Goal: Task Accomplishment & Management: Manage account settings

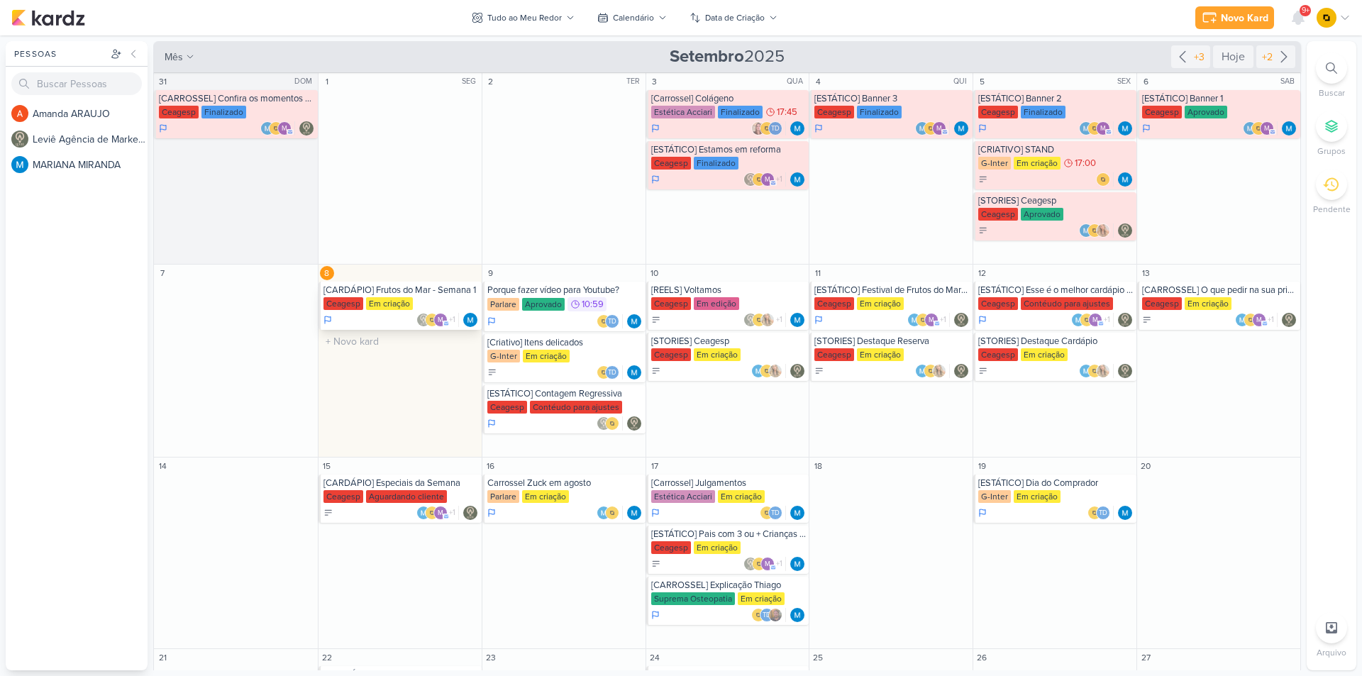
click at [432, 287] on div "[CARDÁPIO] Frutos do Mar - Semana 1" at bounding box center [400, 289] width 155 height 11
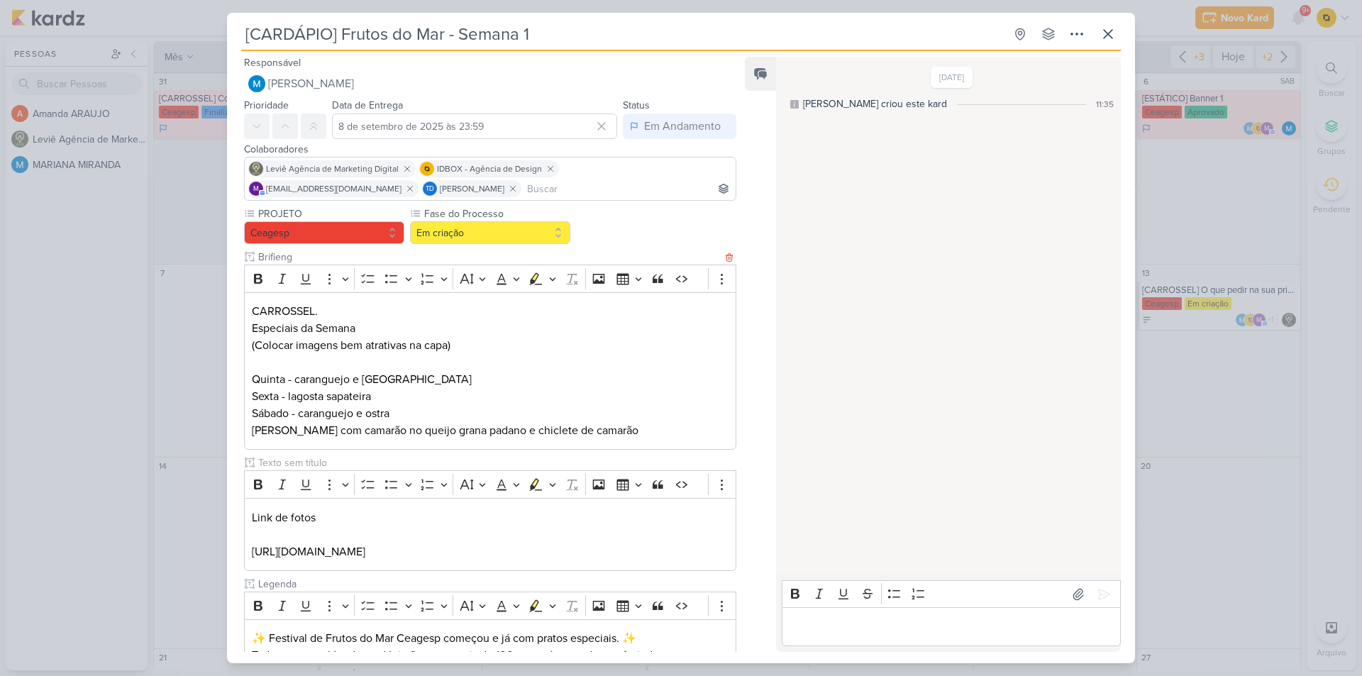
scroll to position [71, 0]
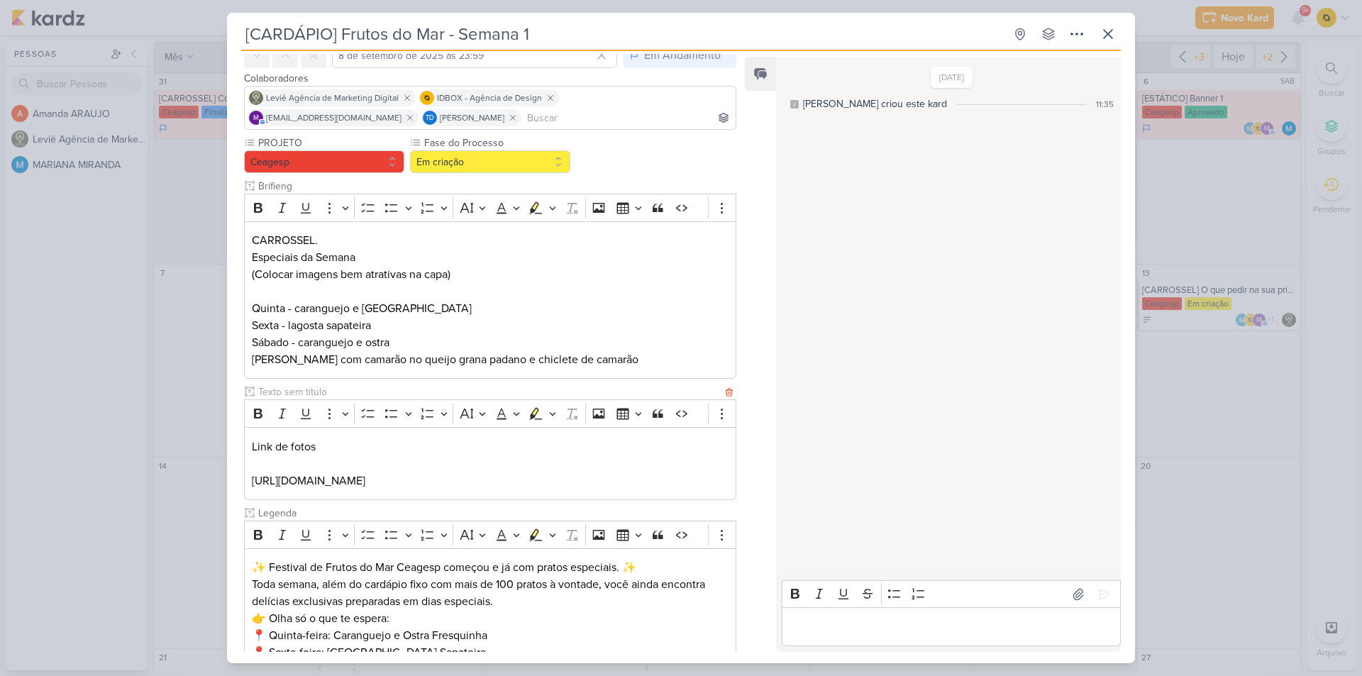
click at [374, 487] on p "[URL][DOMAIN_NAME]" at bounding box center [490, 480] width 477 height 17
copy p "[URL][DOMAIN_NAME]"
drag, startPoint x: 325, startPoint y: 258, endPoint x: 239, endPoint y: 259, distance: 85.8
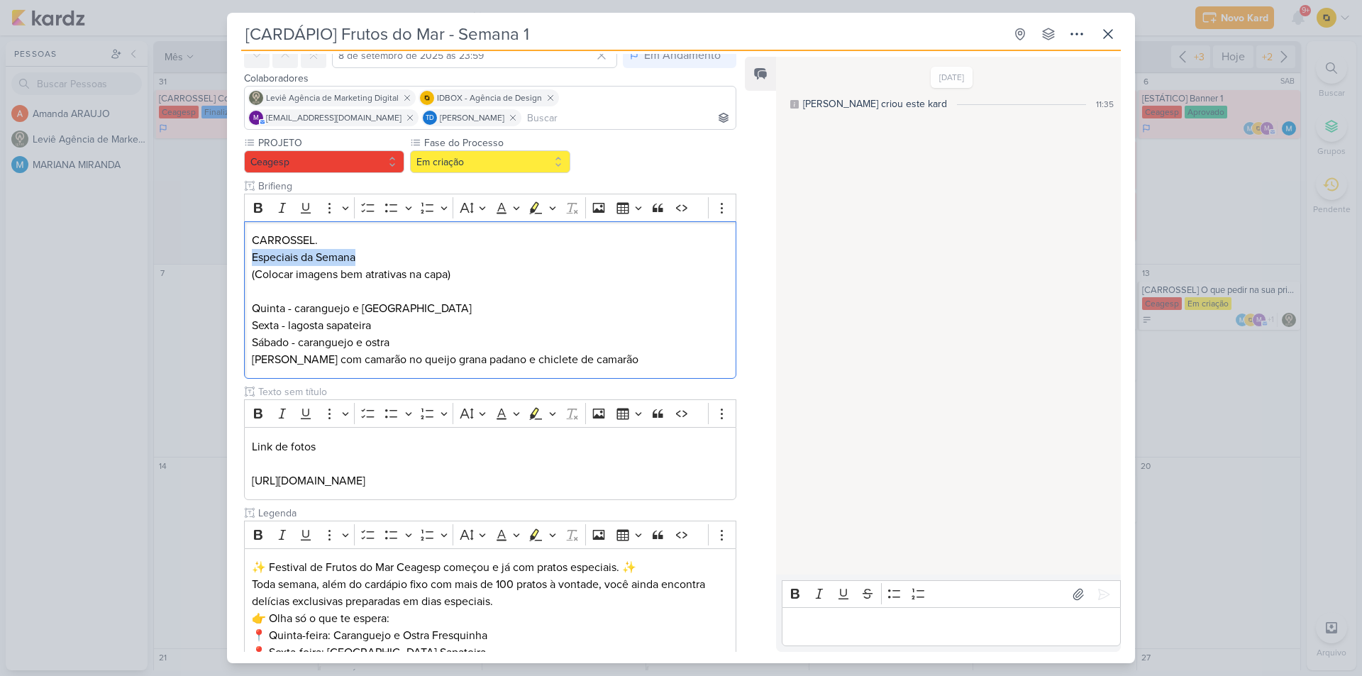
click at [239, 259] on div "PROJETO [GEOGRAPHIC_DATA] Fase do Processo" at bounding box center [484, 474] width 515 height 678
copy p "Especiais da Semana"
click at [384, 309] on p "Quinta - caranguejo e ostra Sexta - lagosta sapateira Sábado - caranguejo e ost…" at bounding box center [490, 334] width 477 height 68
drag, startPoint x: 398, startPoint y: 309, endPoint x: 295, endPoint y: 309, distance: 102.8
click at [295, 309] on p "Quinta - caranguejo e ostra Sexta - lagosta sapateira Sábado - caranguejo e ost…" at bounding box center [490, 334] width 477 height 68
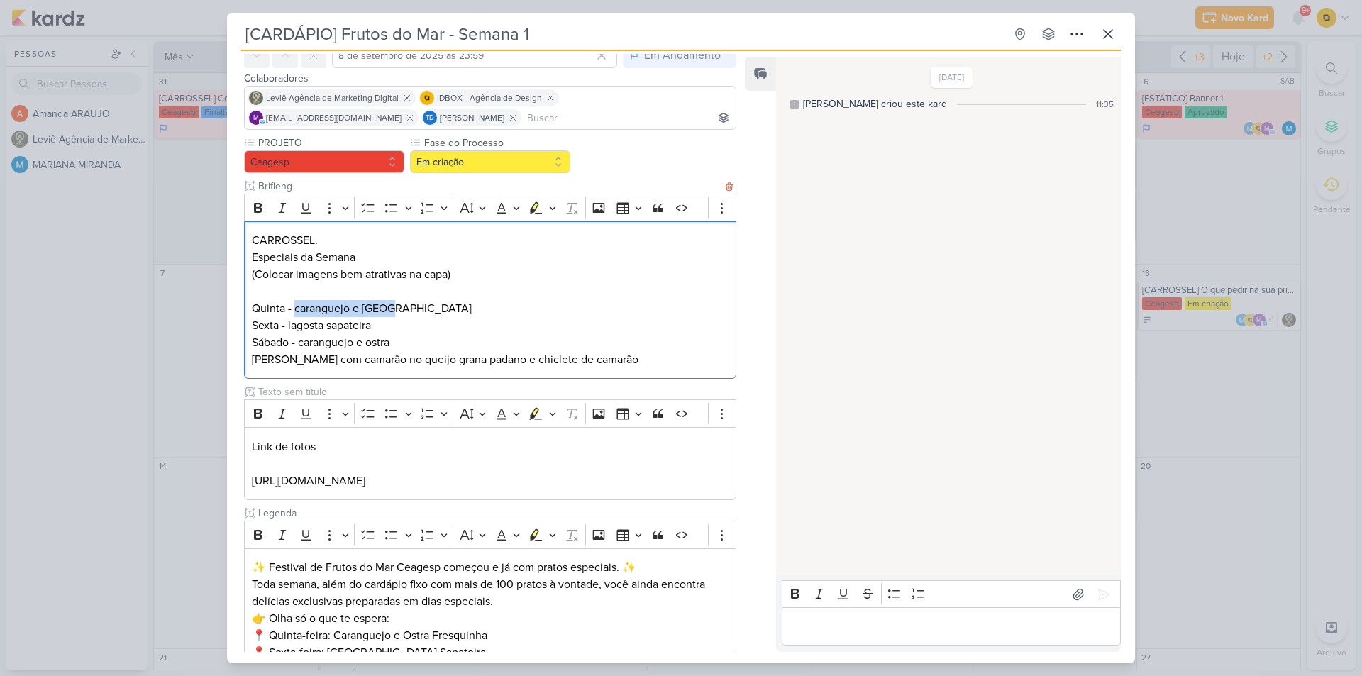
copy p "caranguejo e ostra"
drag, startPoint x: 386, startPoint y: 328, endPoint x: 292, endPoint y: 331, distance: 93.7
click at [289, 332] on p "Quinta - caranguejo e ostra Sexta - lagosta sapateira Sábado - caranguejo e ost…" at bounding box center [490, 334] width 477 height 68
copy p "lagosta sapateira"
drag, startPoint x: 299, startPoint y: 345, endPoint x: 376, endPoint y: 338, distance: 76.9
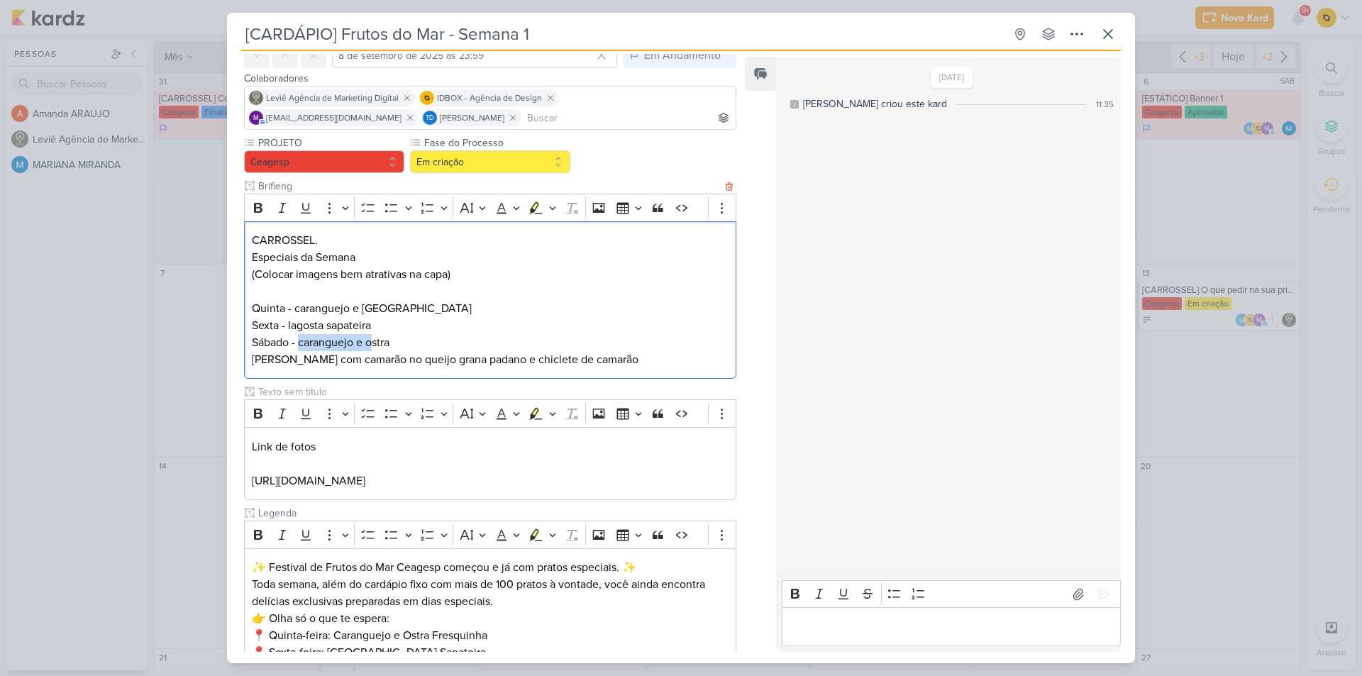
click at [376, 338] on p "Quinta - caranguejo e ostra Sexta - lagosta sapateira Sábado - caranguejo e ost…" at bounding box center [490, 334] width 477 height 68
click at [378, 371] on div "CARROSSEL. Especiais da Semana (Colocar imagens bem atrativas na capa) Quinta -…" at bounding box center [490, 300] width 492 height 158
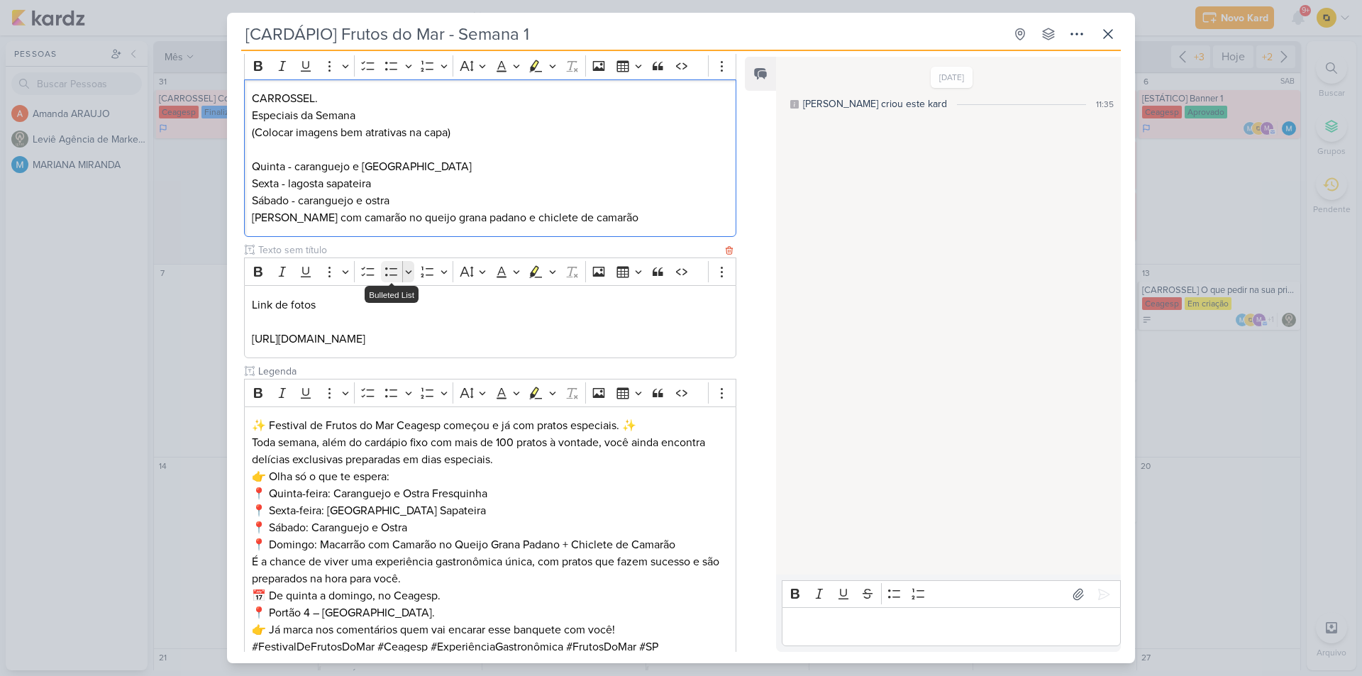
scroll to position [142, 0]
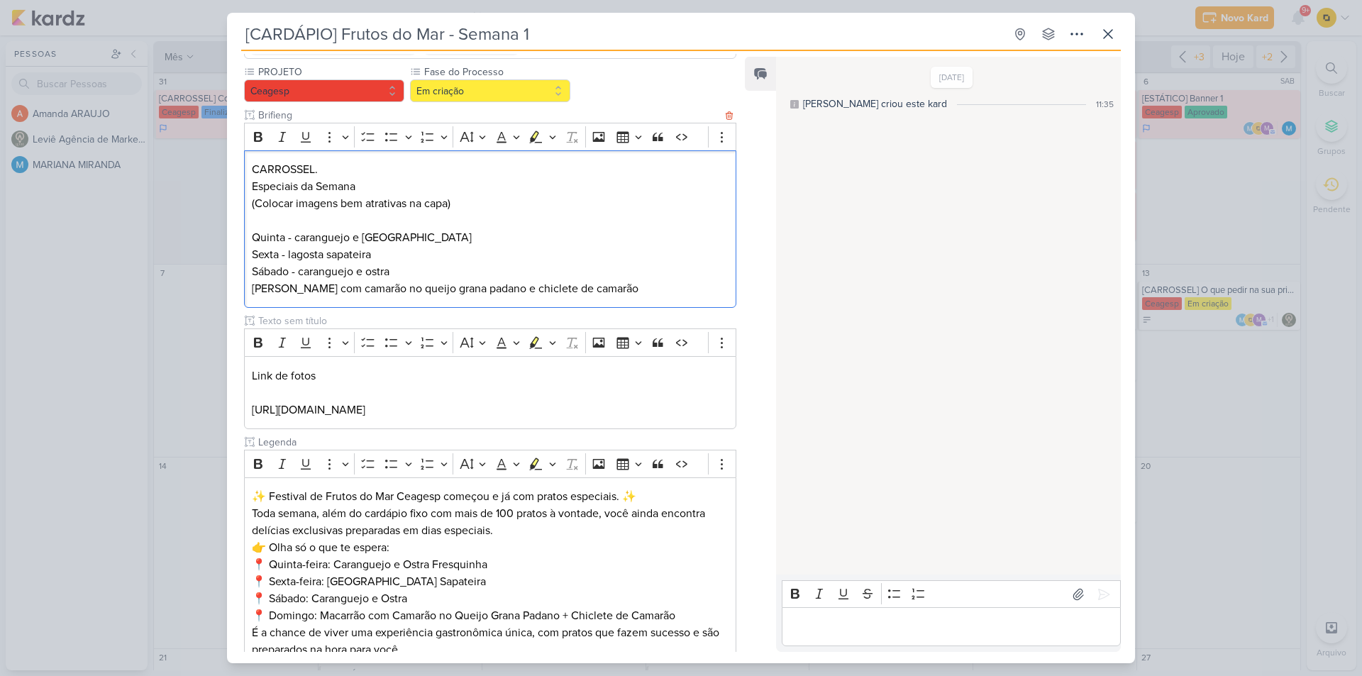
drag, startPoint x: 306, startPoint y: 291, endPoint x: 659, endPoint y: 283, distance: 352.6
click at [659, 283] on p "Quinta - caranguejo e ostra Sexta - lagosta sapateira Sábado - caranguejo e ost…" at bounding box center [490, 263] width 477 height 68
copy p "macarrão com camarão no queijo grana padano e chiclete de camarão"
drag, startPoint x: 298, startPoint y: 289, endPoint x: 249, endPoint y: 294, distance: 49.2
click at [249, 294] on div "CARROSSEL. Especiais da Semana (Colocar imagens bem atrativas na capa) Quinta -…" at bounding box center [490, 229] width 492 height 158
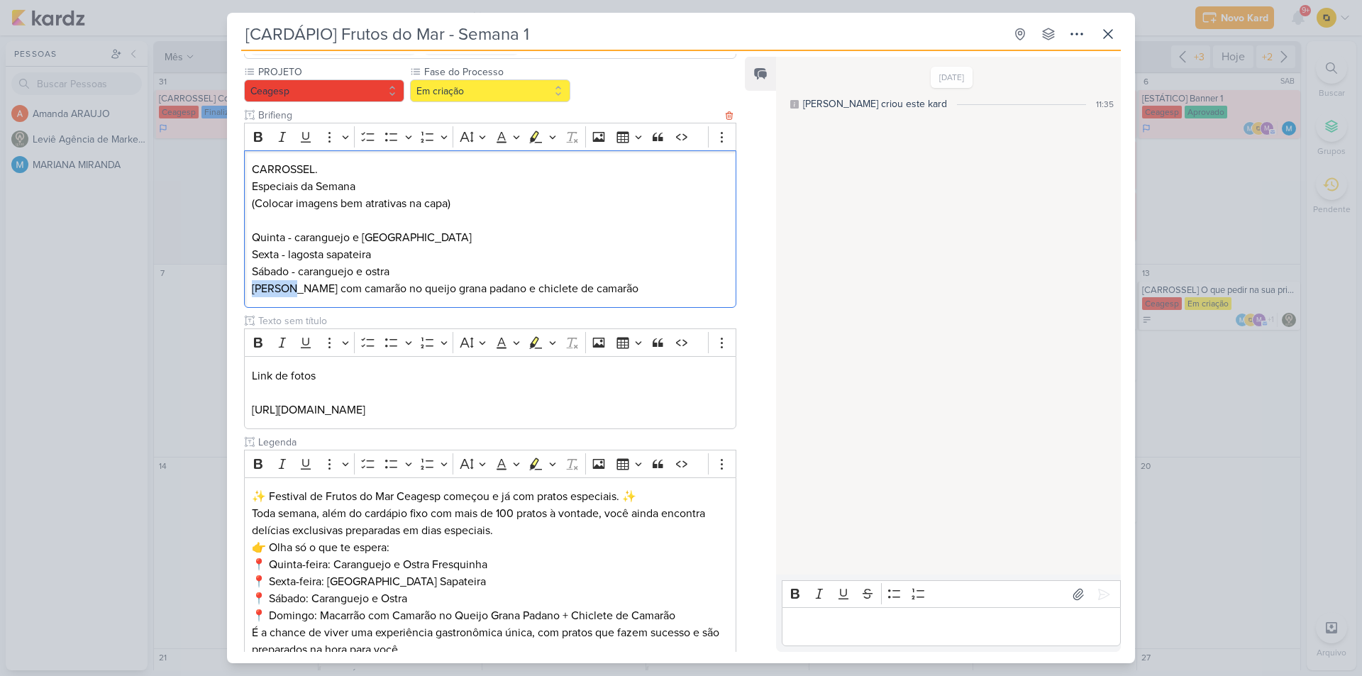
copy p "[PERSON_NAME]"
click at [1078, 589] on icon at bounding box center [1078, 594] width 14 height 14
click at [1109, 587] on div "Bold Italic Underline Strikethrough Bulleted List Numbered List" at bounding box center [950, 594] width 333 height 27
click at [1094, 603] on button at bounding box center [1103, 594] width 23 height 23
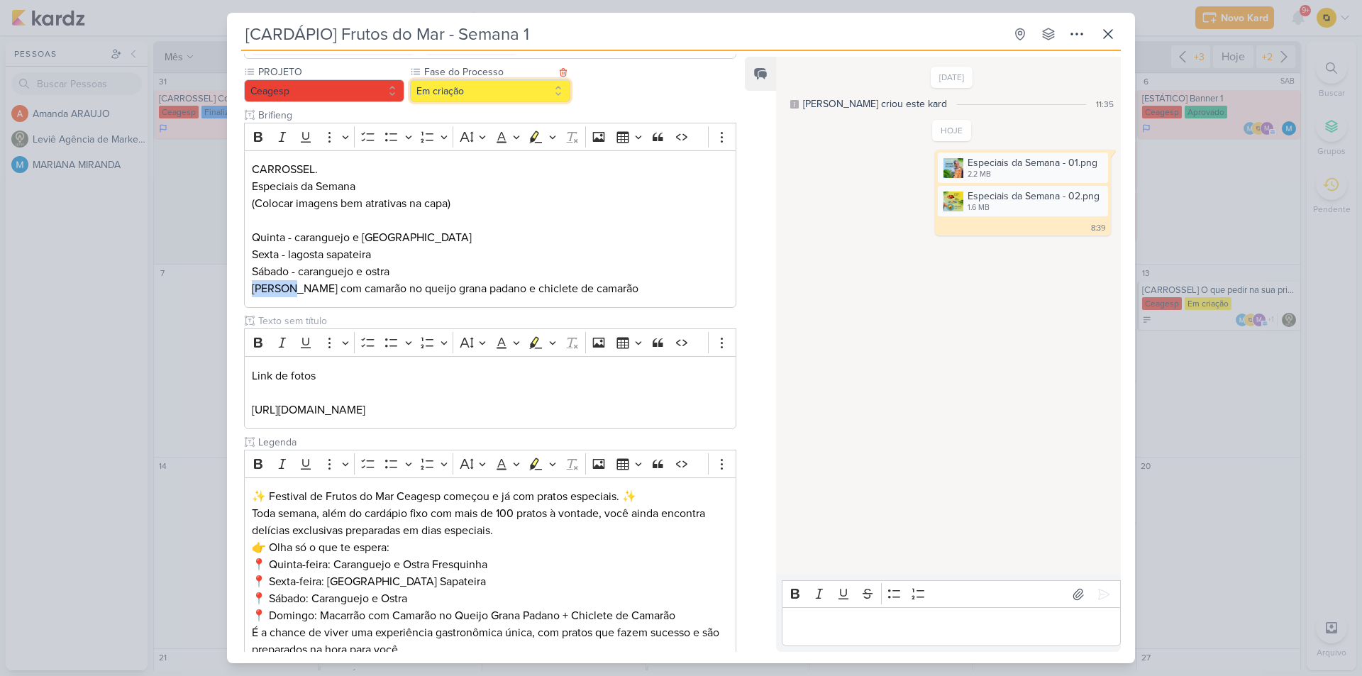
click at [484, 91] on button "Em criação" at bounding box center [490, 90] width 160 height 23
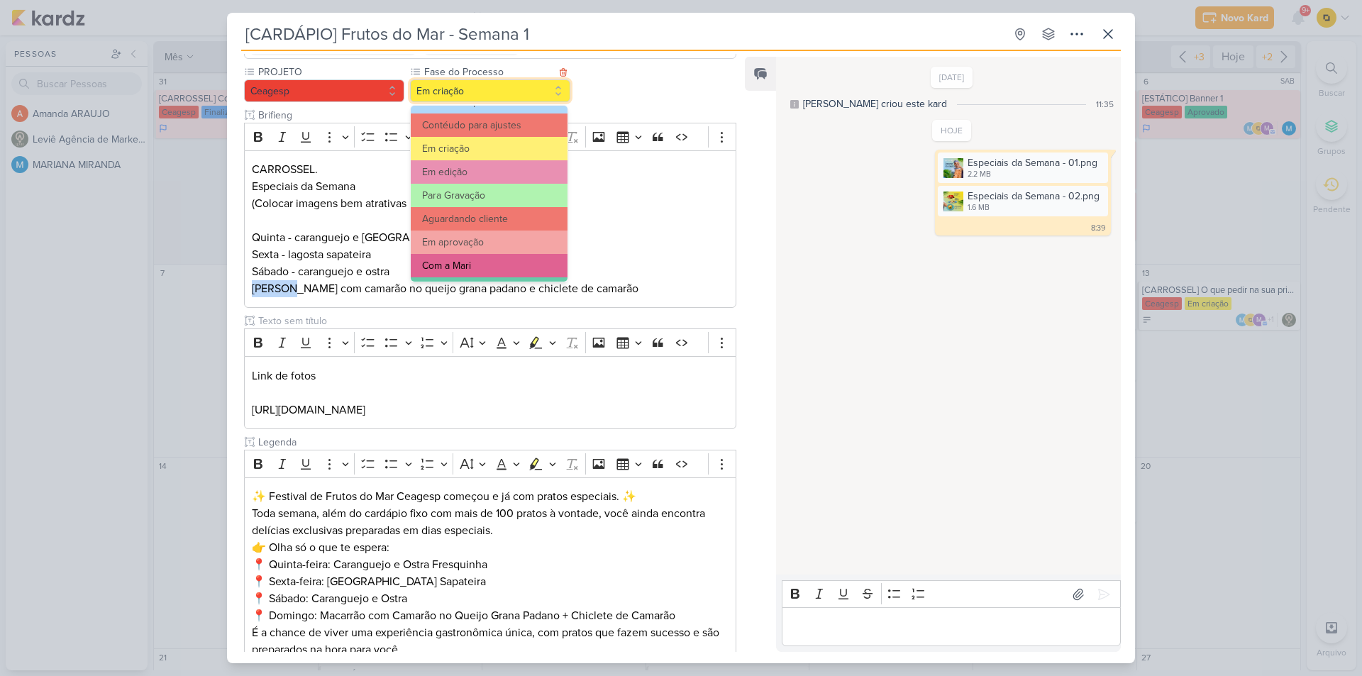
scroll to position [71, 0]
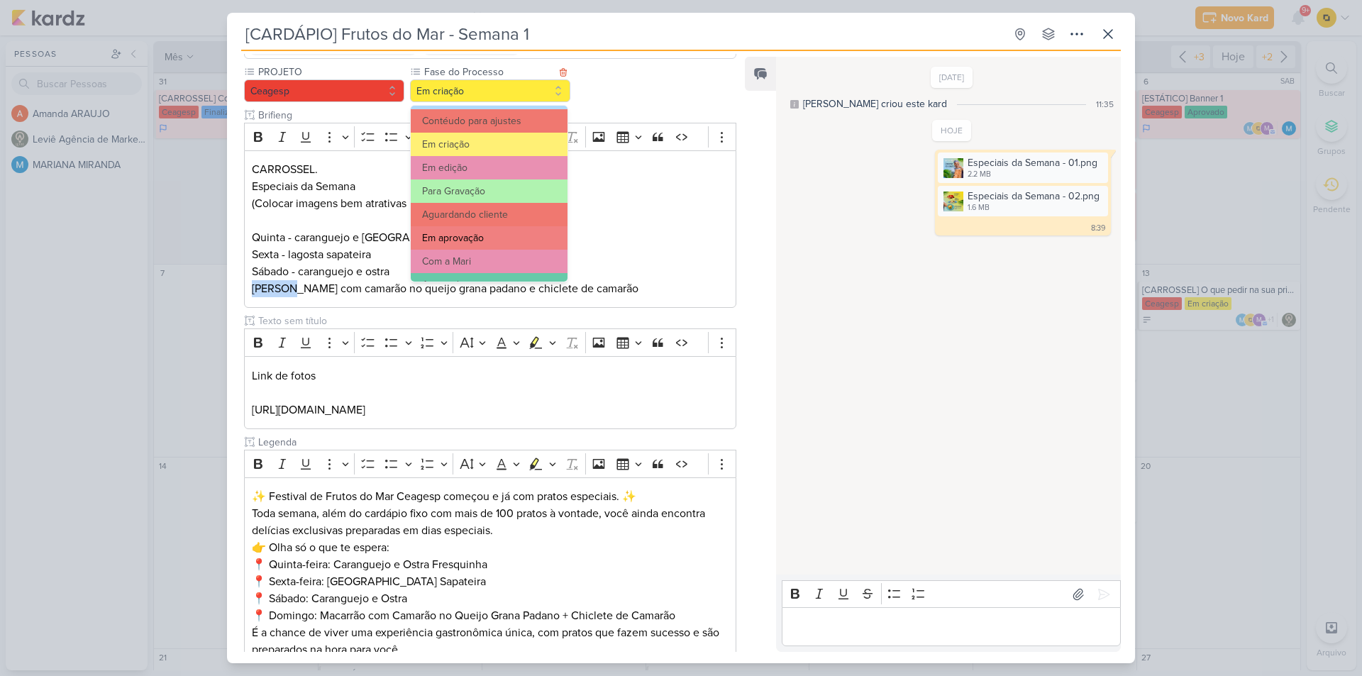
click at [479, 240] on button "Em aprovação" at bounding box center [489, 237] width 157 height 23
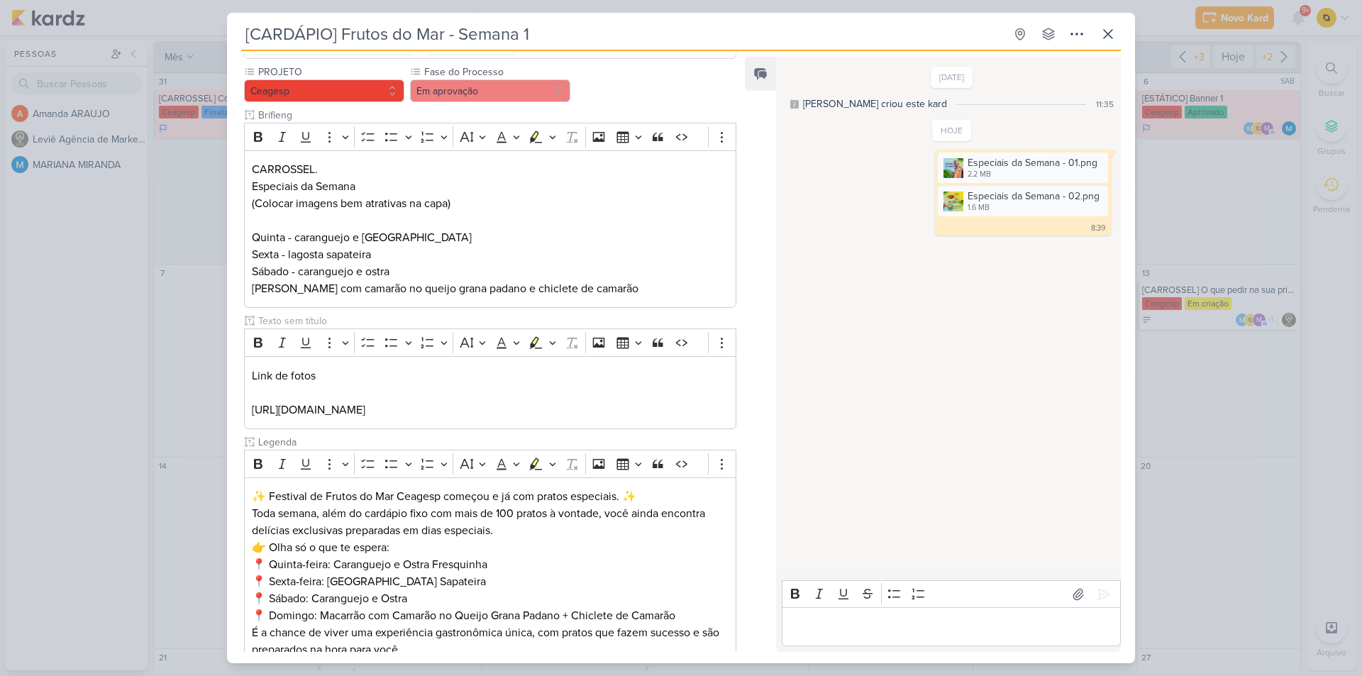
click at [1177, 418] on div "[CARDÁPIO] Frutos do Mar - Semana 1 Criado por MARIANA" at bounding box center [681, 338] width 1362 height 676
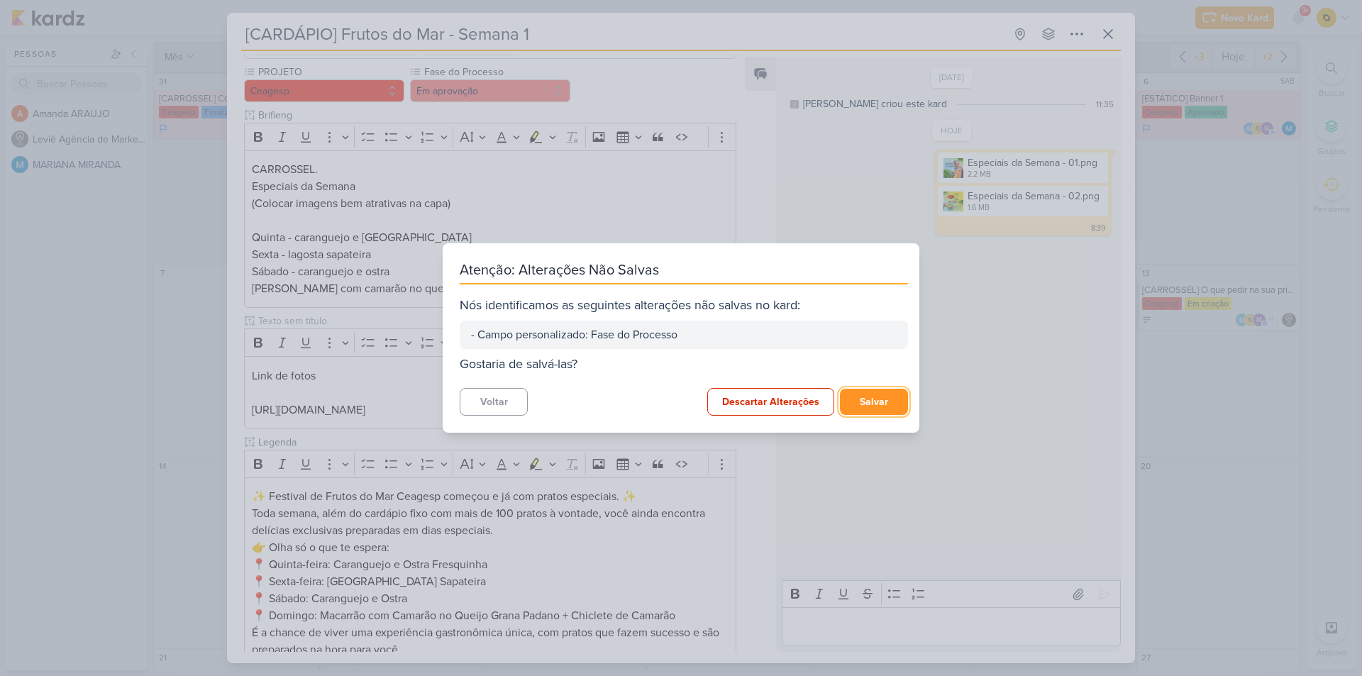
click at [847, 396] on button "Salvar" at bounding box center [874, 402] width 68 height 26
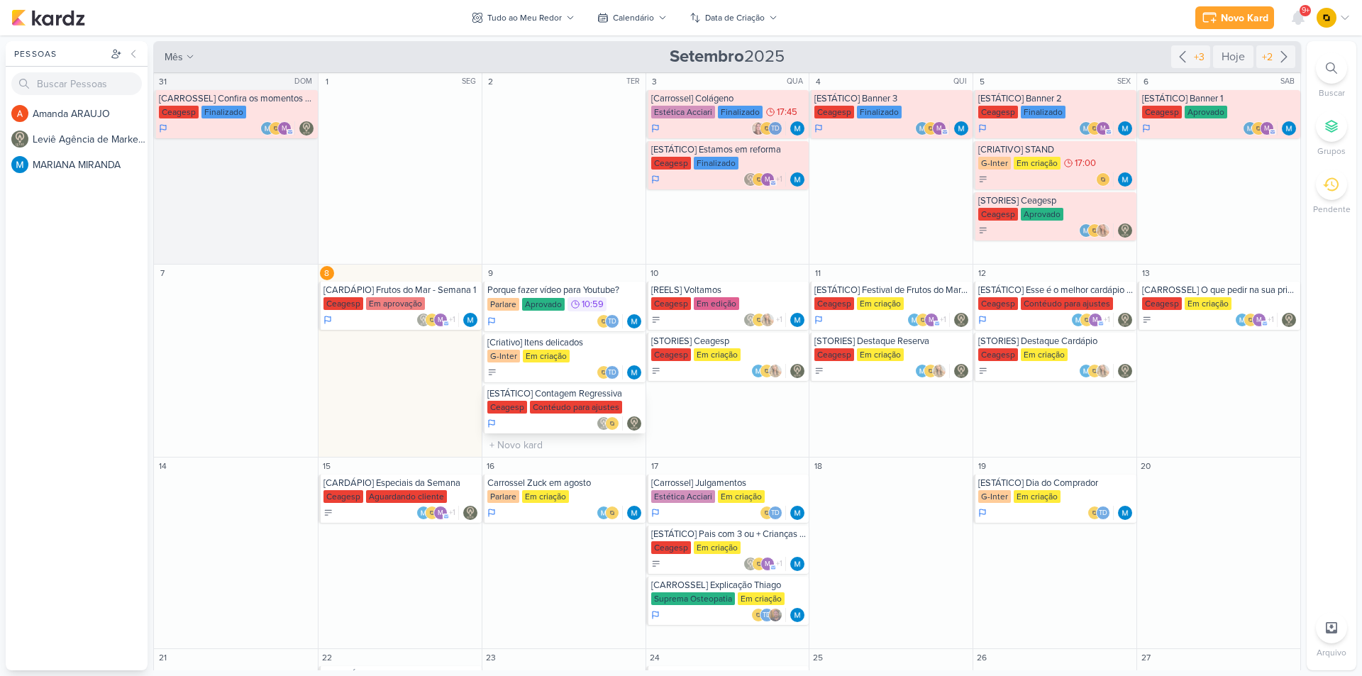
click at [574, 399] on div "[ESTÁTICO] Contagem Regressiva [GEOGRAPHIC_DATA] Contéudo para ajustes" at bounding box center [563, 409] width 163 height 48
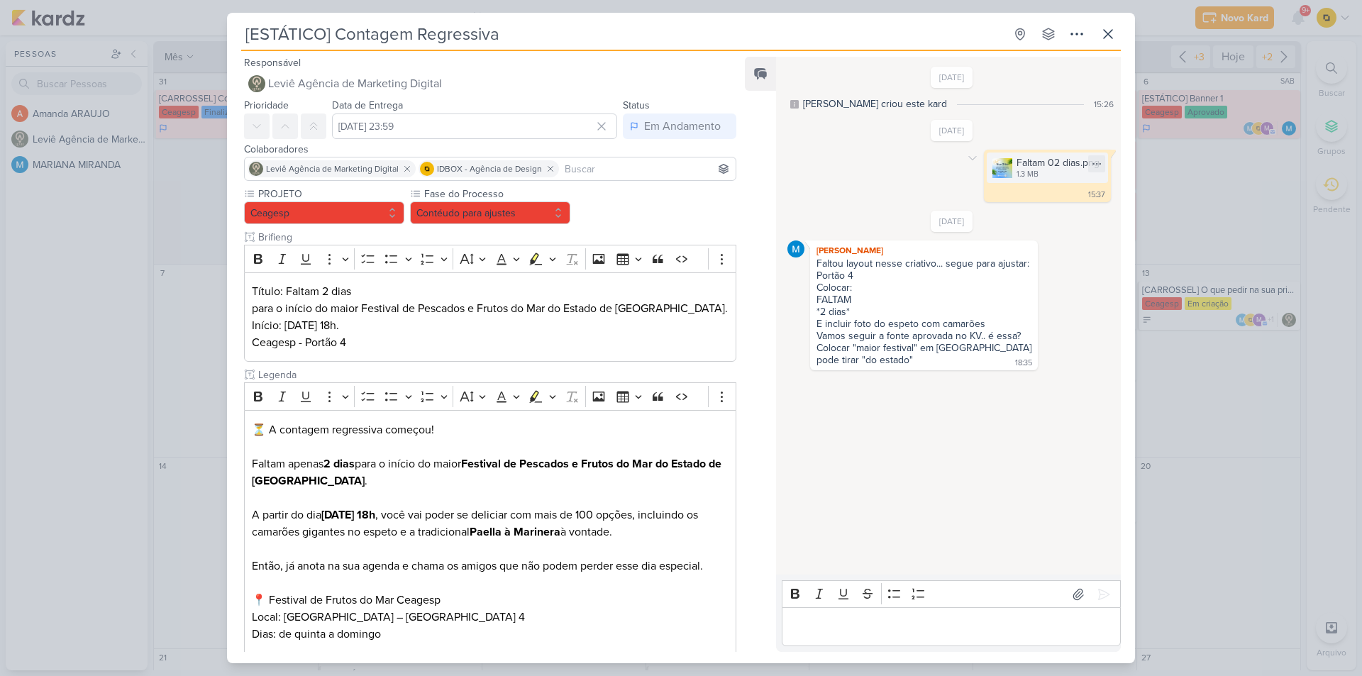
click at [1002, 170] on img at bounding box center [1002, 168] width 20 height 20
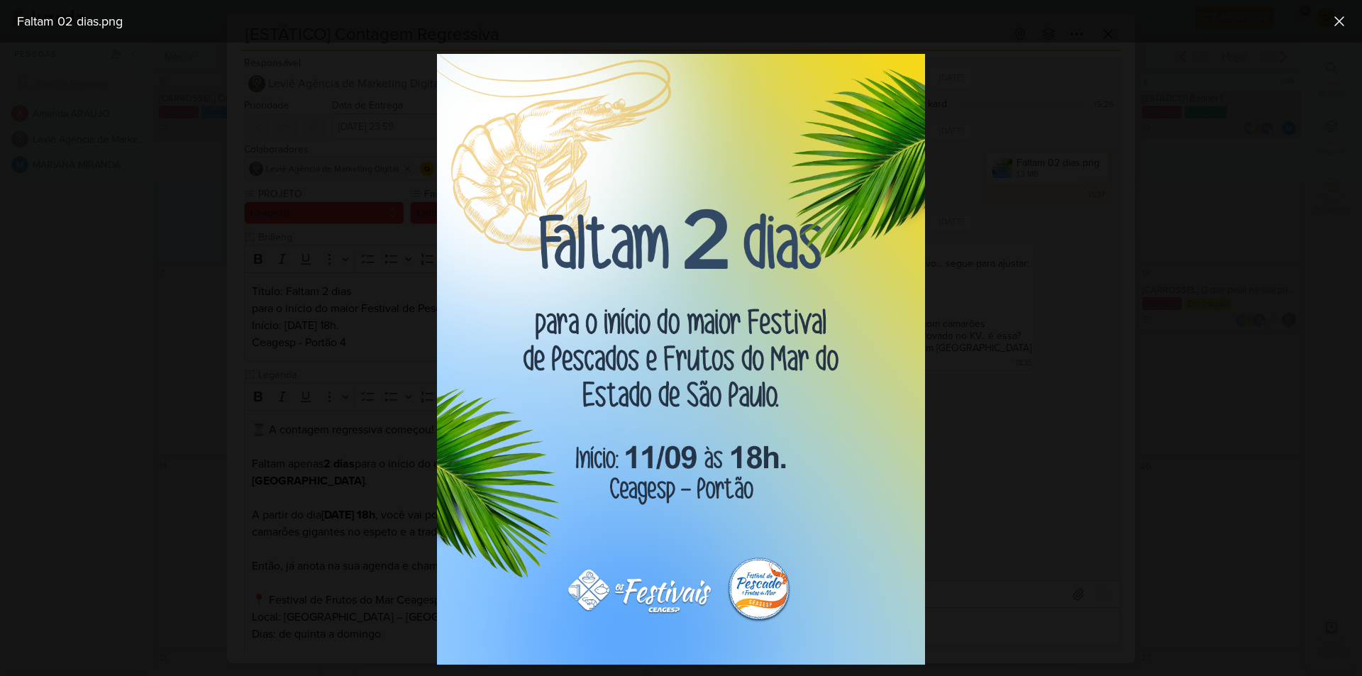
click at [1006, 171] on div at bounding box center [681, 359] width 1362 height 633
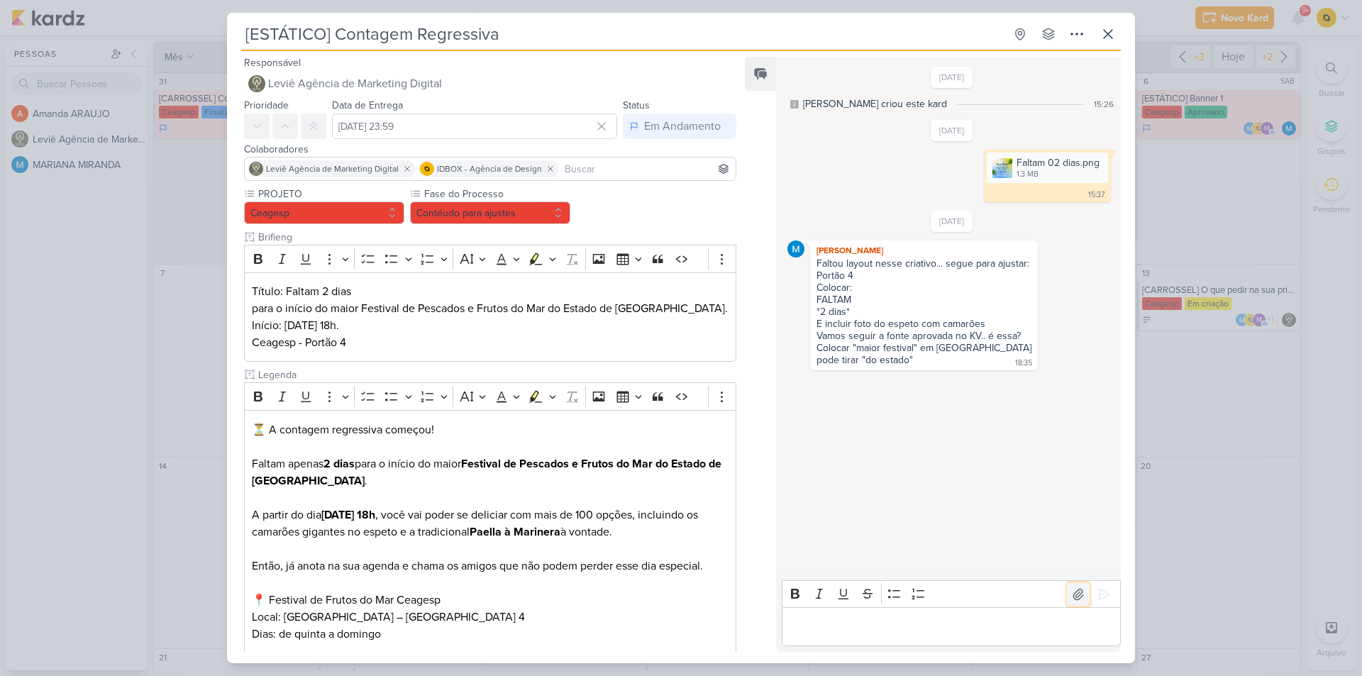
click at [1079, 602] on button at bounding box center [1078, 594] width 23 height 23
click at [891, 636] on div "Editor editing area: main" at bounding box center [951, 626] width 339 height 39
click at [1099, 592] on icon at bounding box center [1104, 594] width 14 height 14
click at [527, 215] on button "Contéudo para ajustes" at bounding box center [490, 212] width 160 height 23
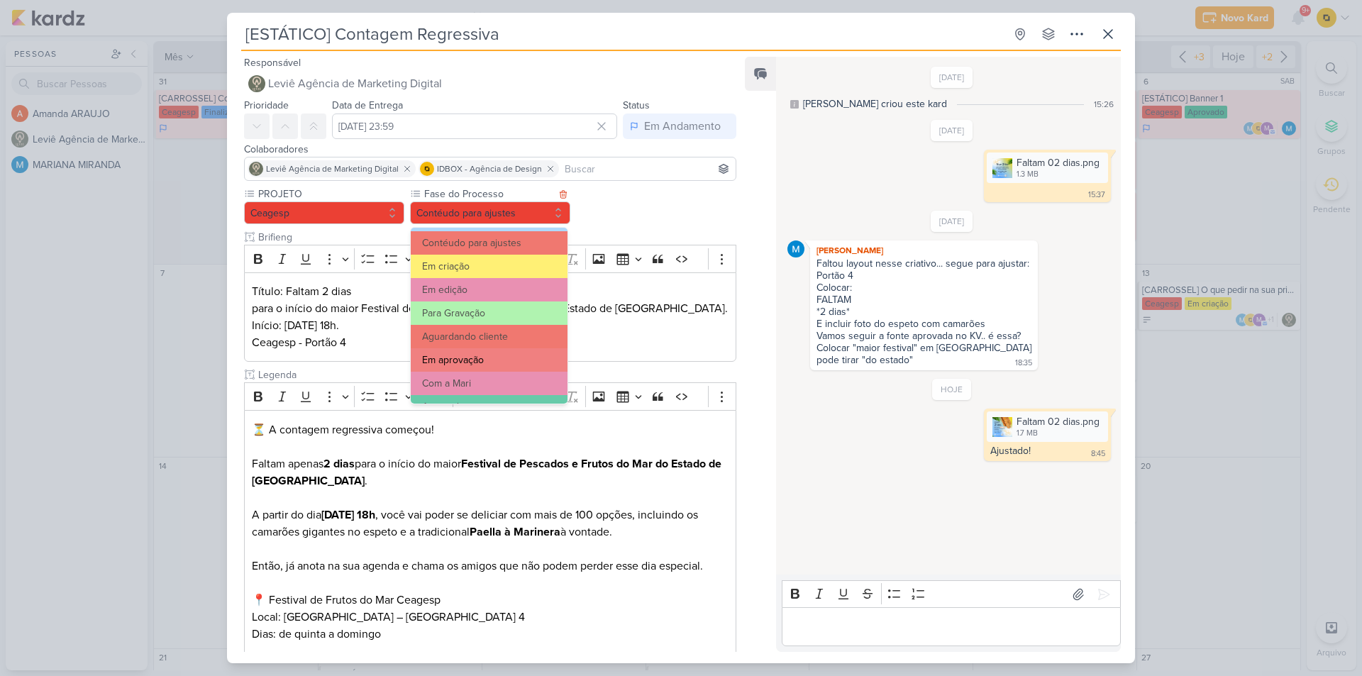
click at [476, 361] on button "Em aprovação" at bounding box center [489, 359] width 157 height 23
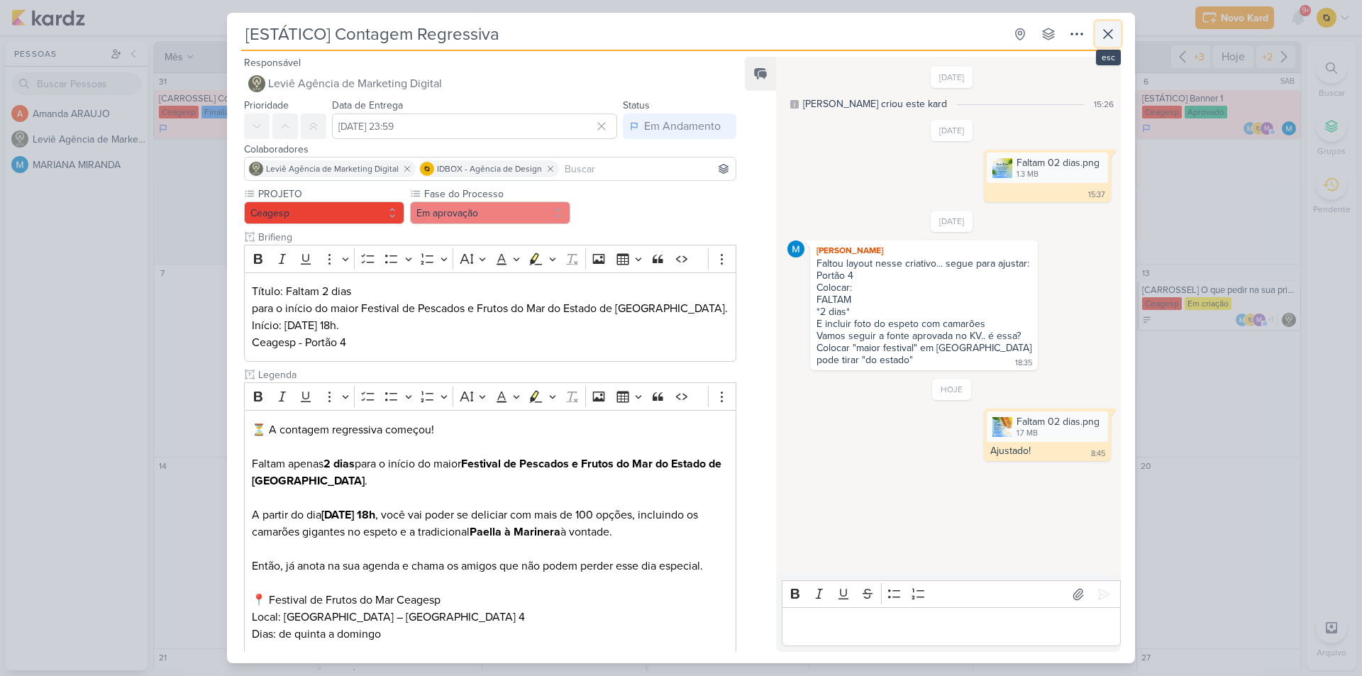
click at [1109, 30] on icon at bounding box center [1107, 34] width 17 height 17
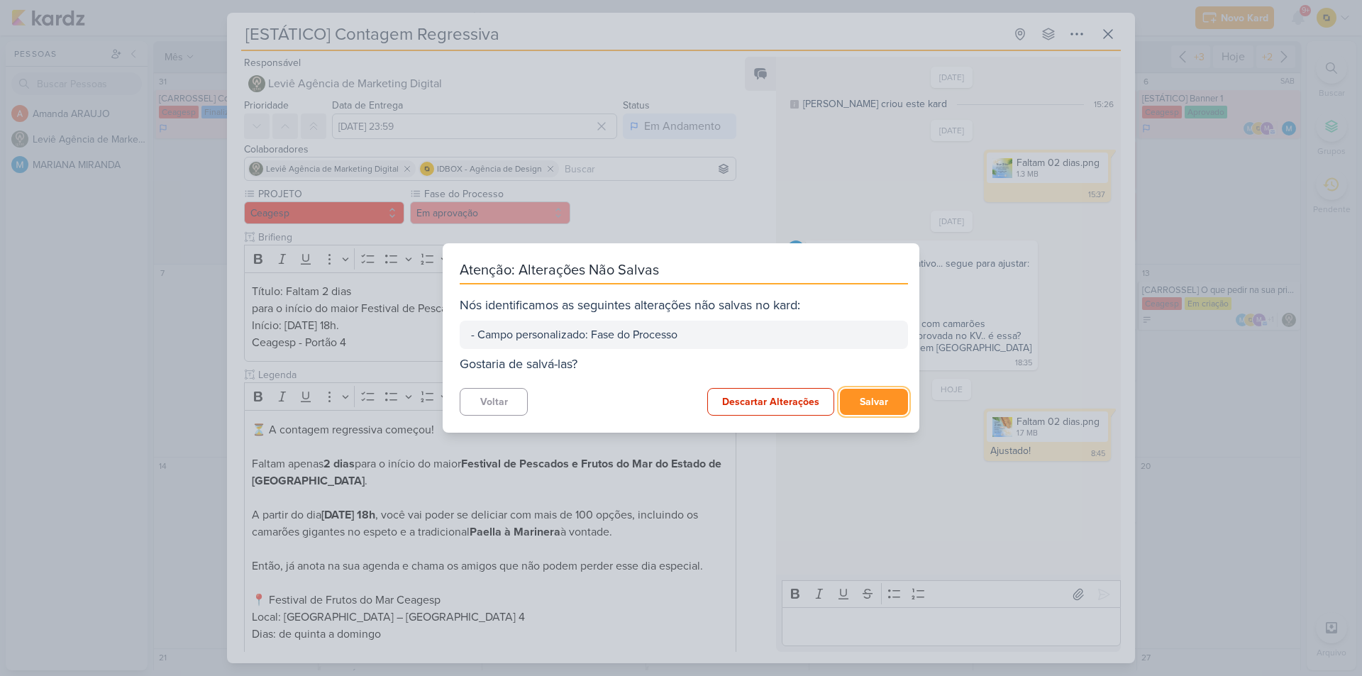
click at [879, 403] on button "Salvar" at bounding box center [874, 402] width 68 height 26
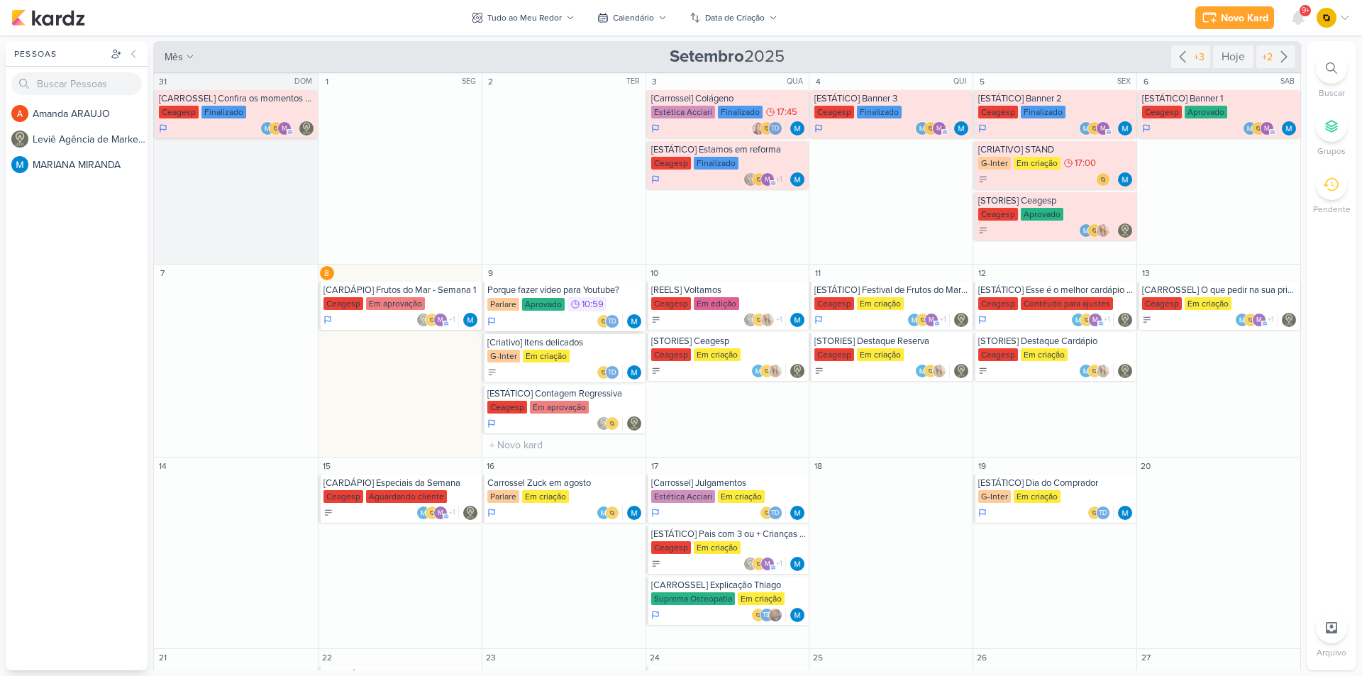
click at [559, 293] on div "Porque fazer vídeo para Youtube?" at bounding box center [564, 289] width 155 height 11
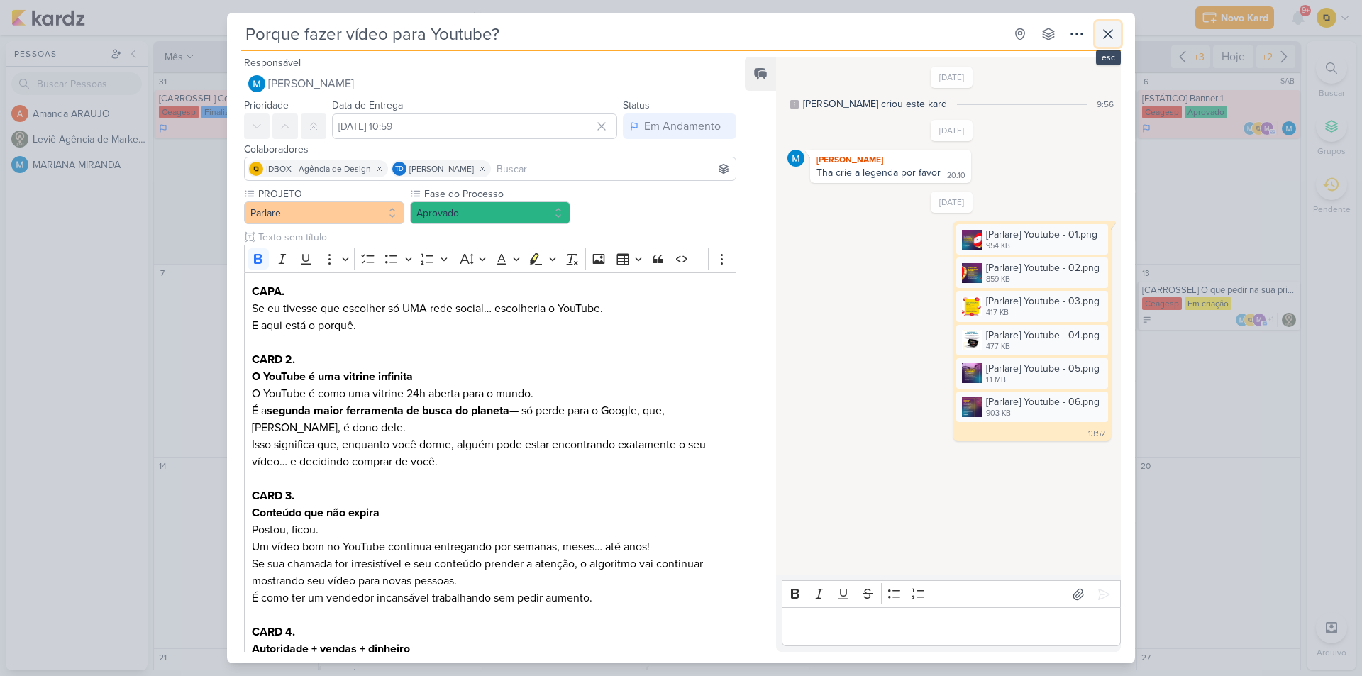
click at [1105, 28] on icon at bounding box center [1107, 34] width 17 height 17
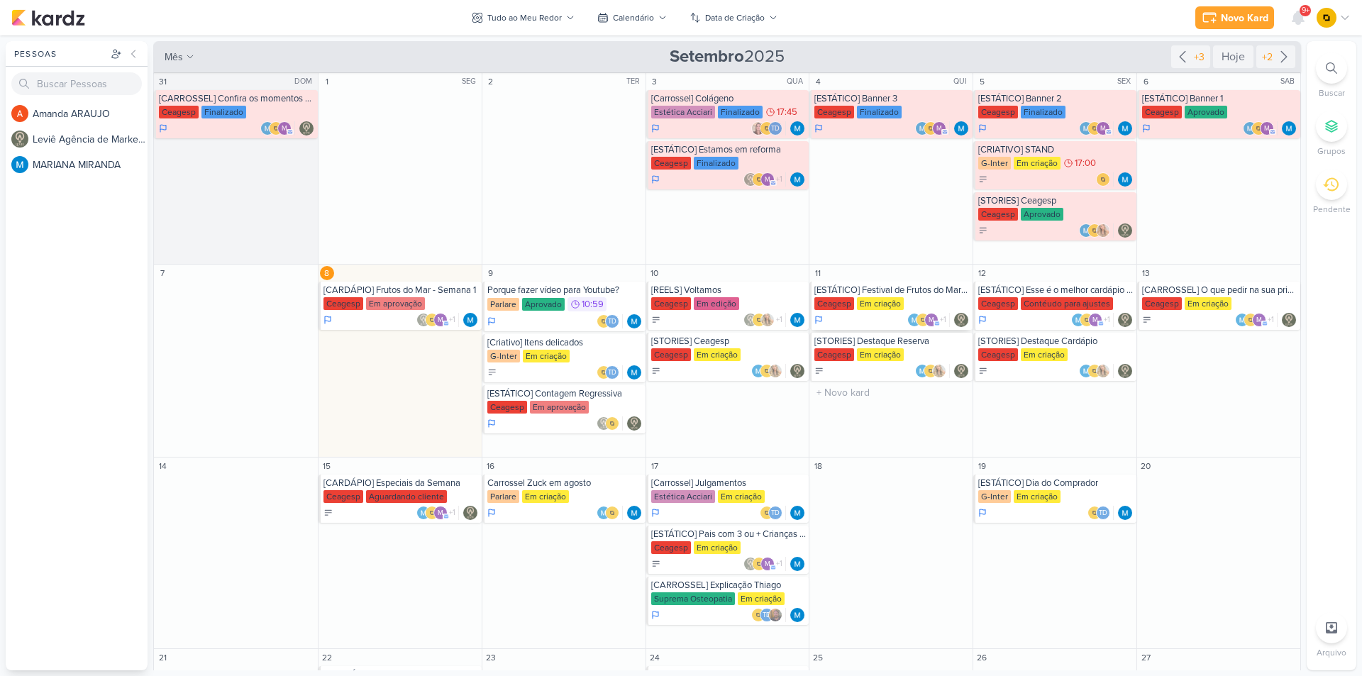
click at [876, 289] on div "[ESTÁTICO] Festival de Frutos do Mar está de volta!" at bounding box center [891, 289] width 155 height 11
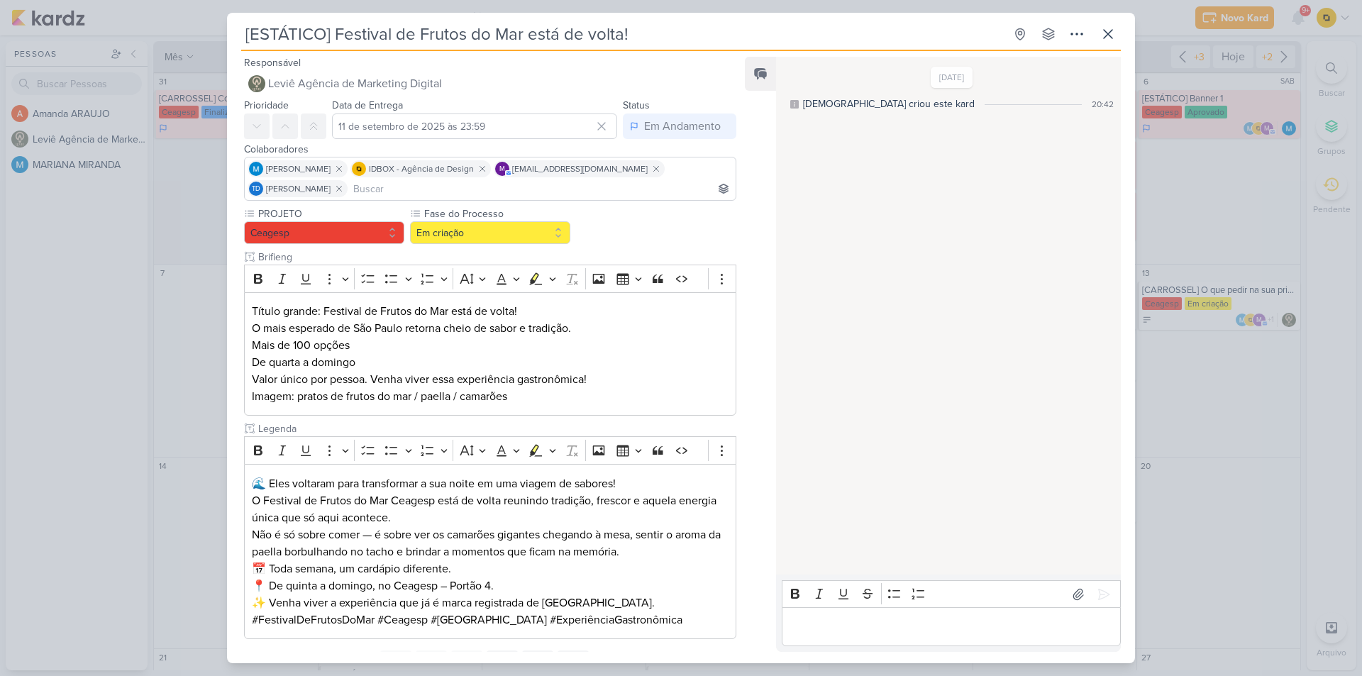
click at [145, 428] on div "[ESTÁTICO] Festival de Frutos do Mar está de volta! Criado por [DEMOGRAPHIC_DAT…" at bounding box center [681, 338] width 1362 height 676
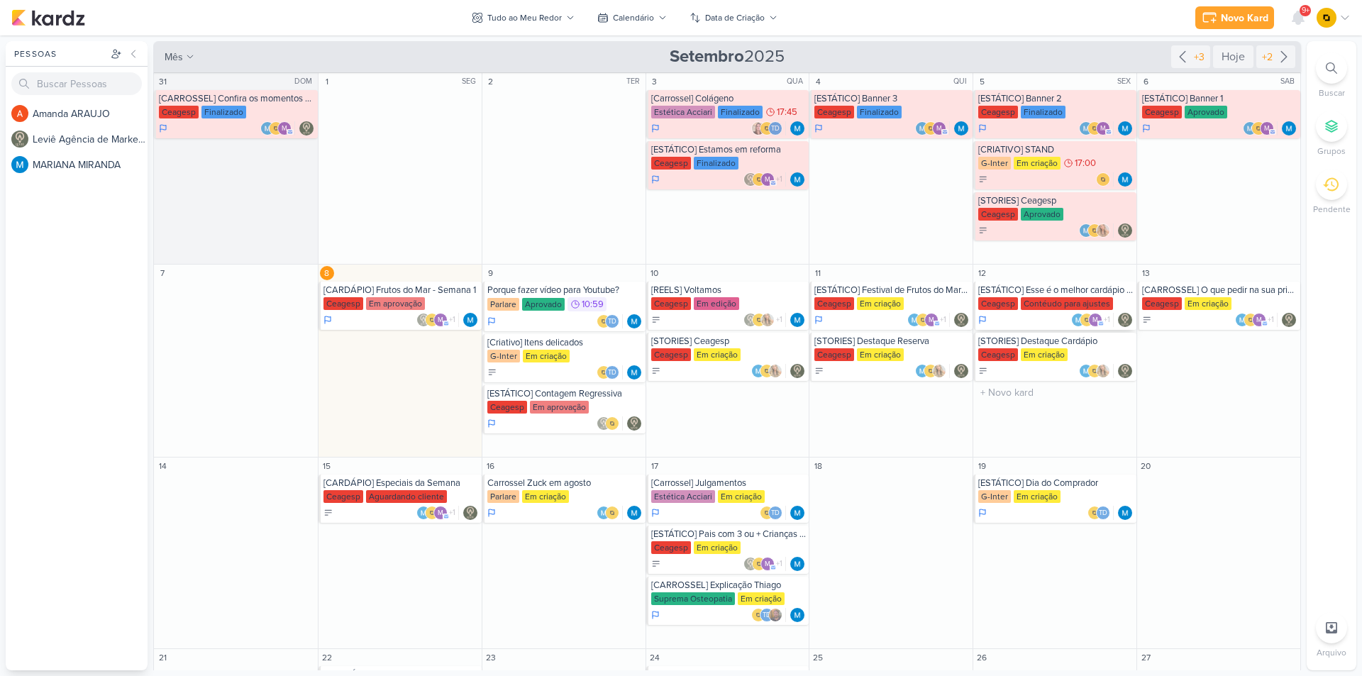
click at [1036, 292] on div "[ESTÁTICO] Esse é o melhor cardápio de Frutos do Mar de [GEOGRAPHIC_DATA]" at bounding box center [1055, 289] width 155 height 11
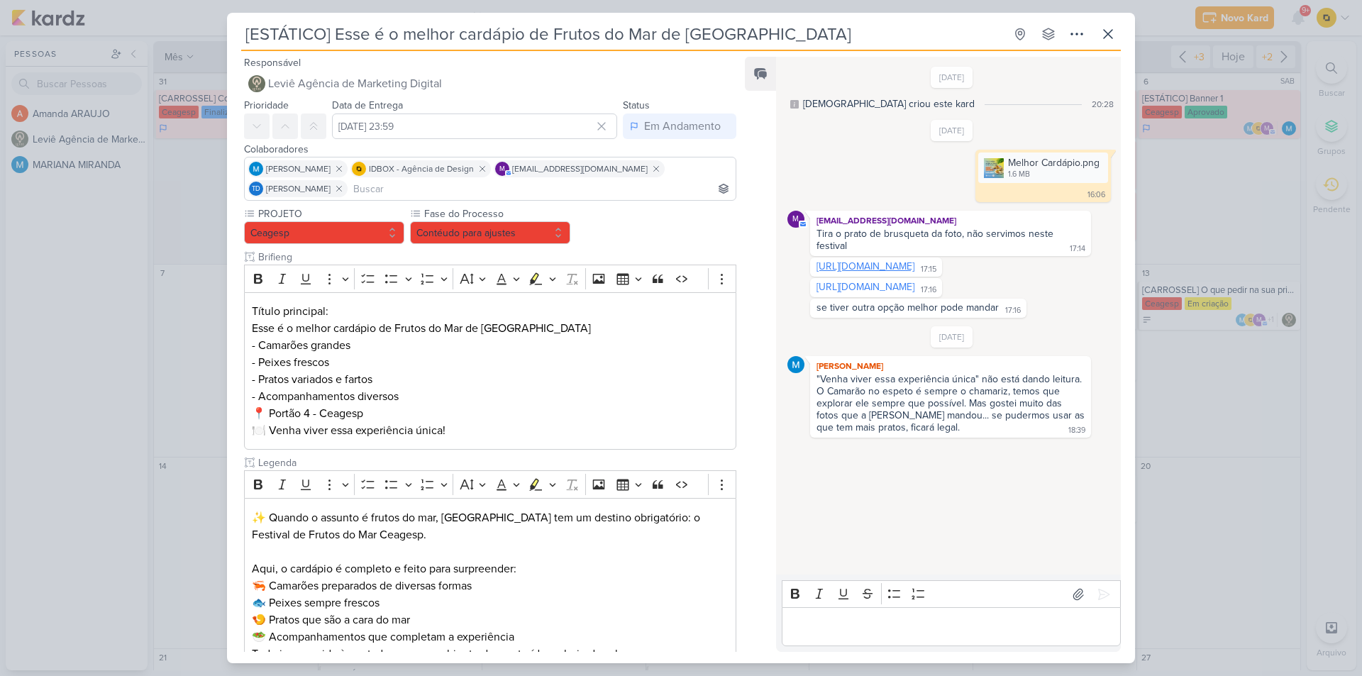
click at [895, 270] on link "[URL][DOMAIN_NAME]" at bounding box center [865, 266] width 98 height 12
drag, startPoint x: 926, startPoint y: 232, endPoint x: 884, endPoint y: 235, distance: 41.3
click at [884, 235] on div "Tira o prato de brusqueta da foto, não servimos neste festival" at bounding box center [936, 240] width 240 height 24
copy div "brusqueta"
click at [892, 274] on div "[URL][DOMAIN_NAME] 17:15" at bounding box center [876, 266] width 126 height 13
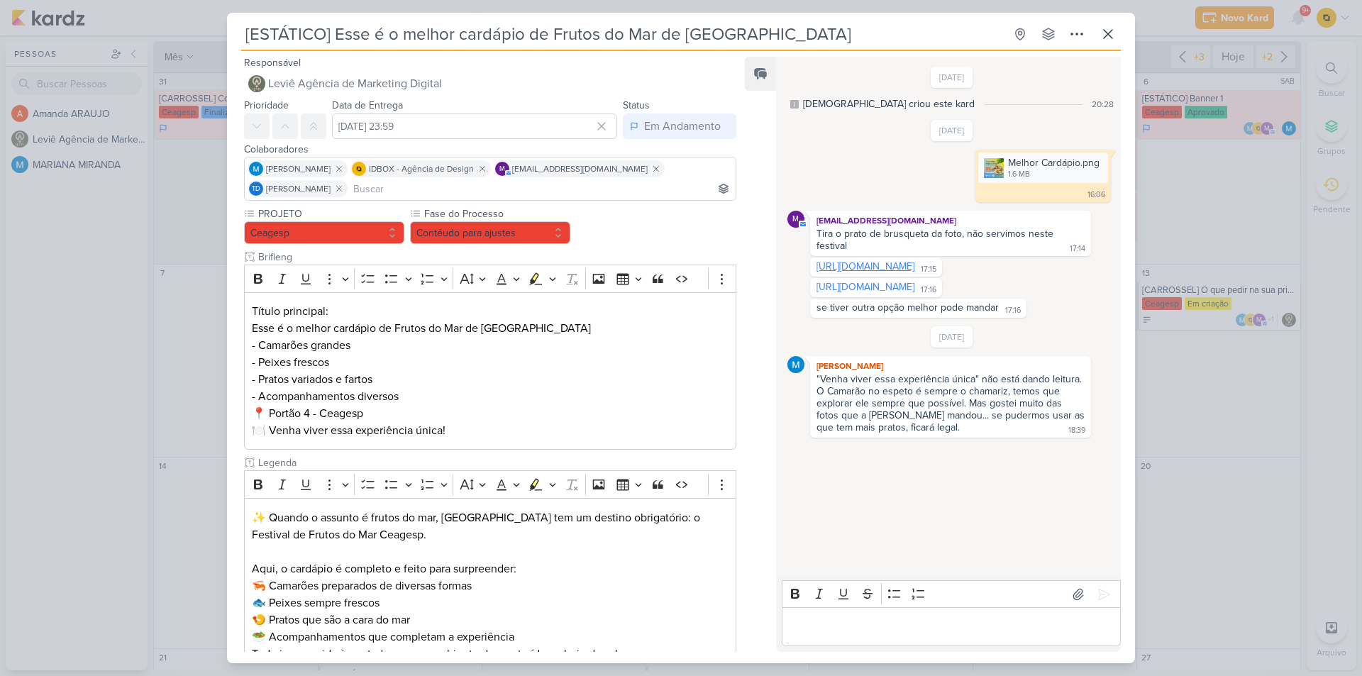
click at [869, 270] on link "[URL][DOMAIN_NAME]" at bounding box center [865, 266] width 98 height 12
click at [863, 293] on link "[URL][DOMAIN_NAME]" at bounding box center [865, 287] width 98 height 12
click at [1079, 594] on icon at bounding box center [1078, 594] width 14 height 14
click at [911, 622] on p "Editor editing area: main" at bounding box center [951, 626] width 324 height 17
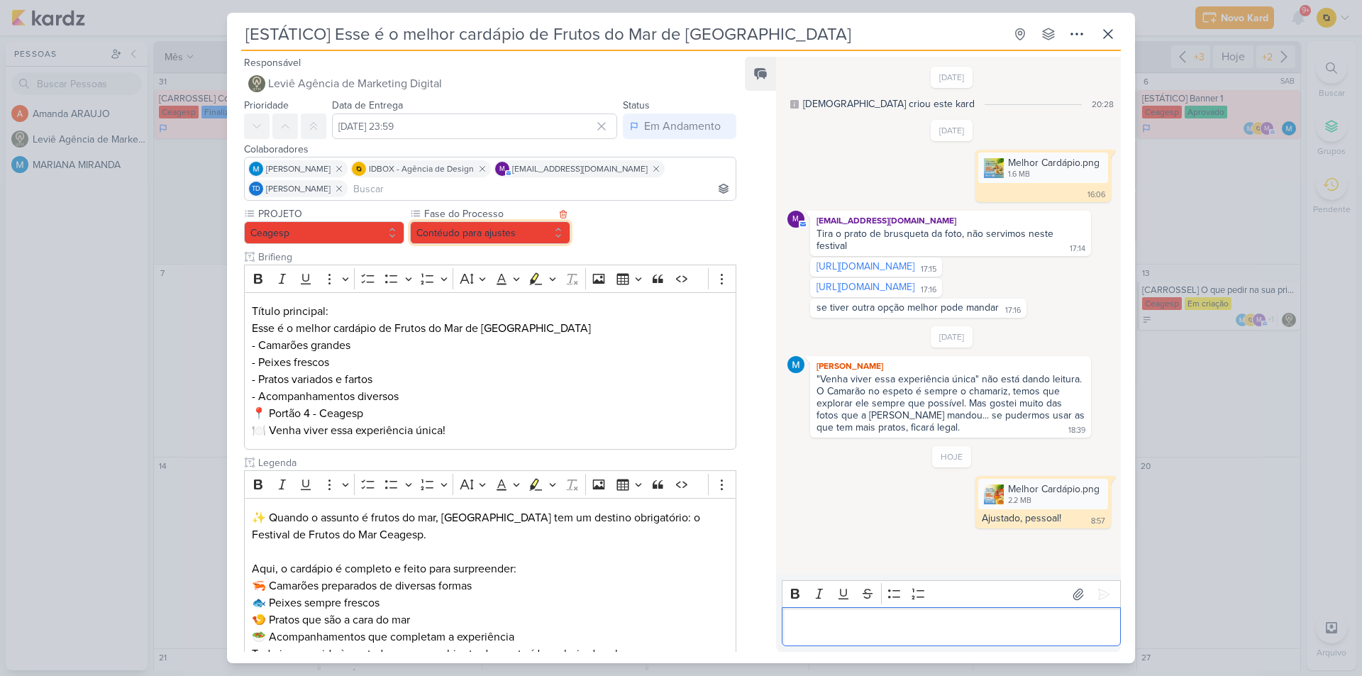
click at [517, 225] on button "Contéudo para ajustes" at bounding box center [490, 232] width 160 height 23
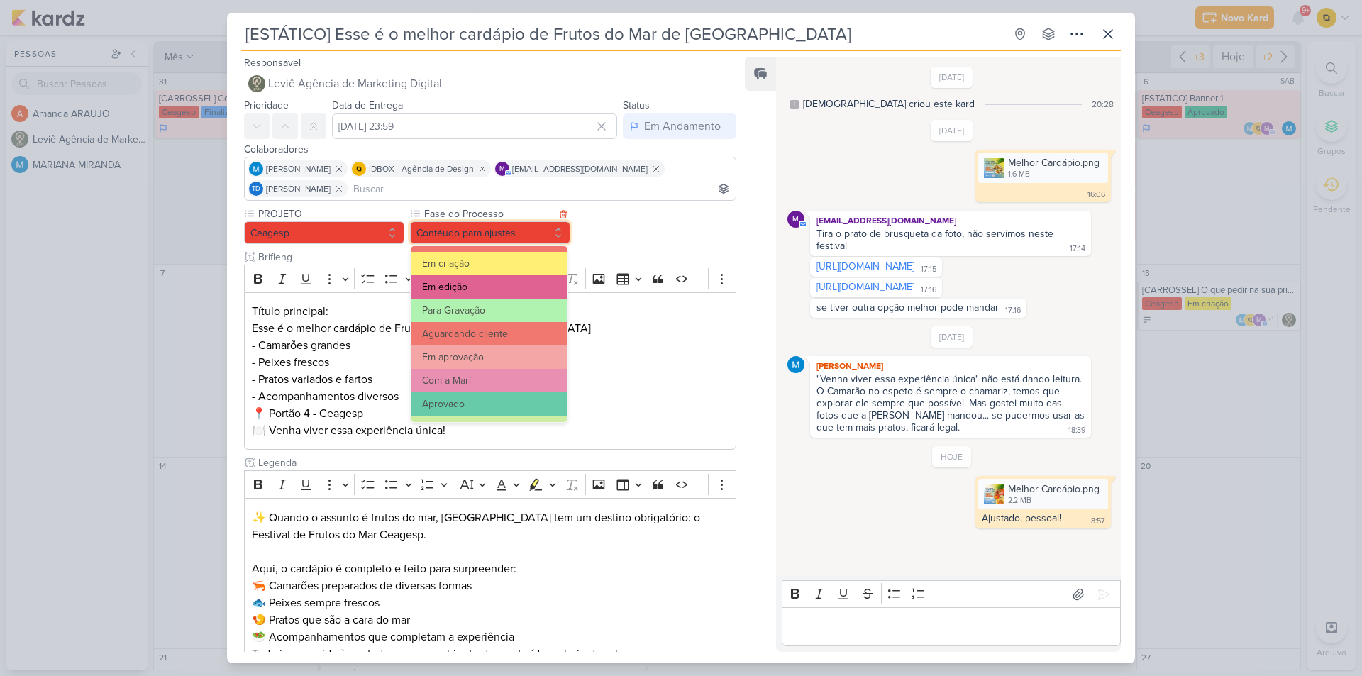
scroll to position [137, 0]
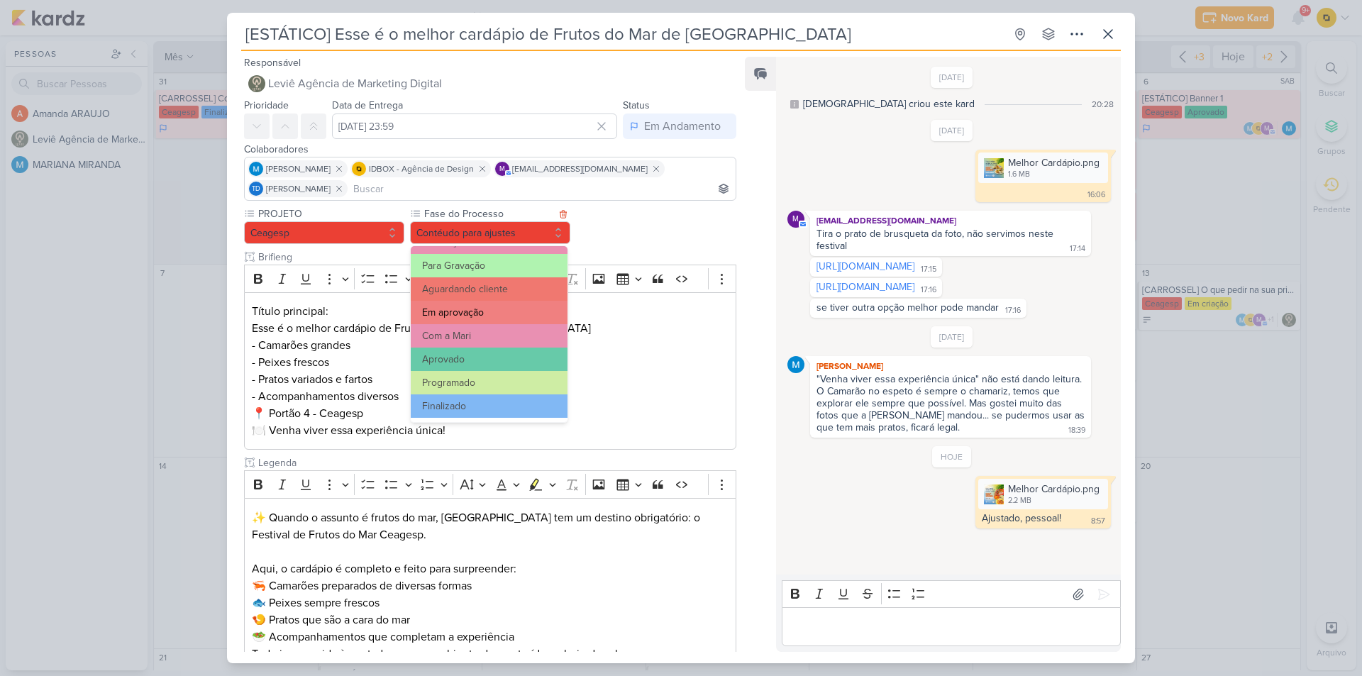
click at [491, 311] on button "Em aprovação" at bounding box center [489, 312] width 157 height 23
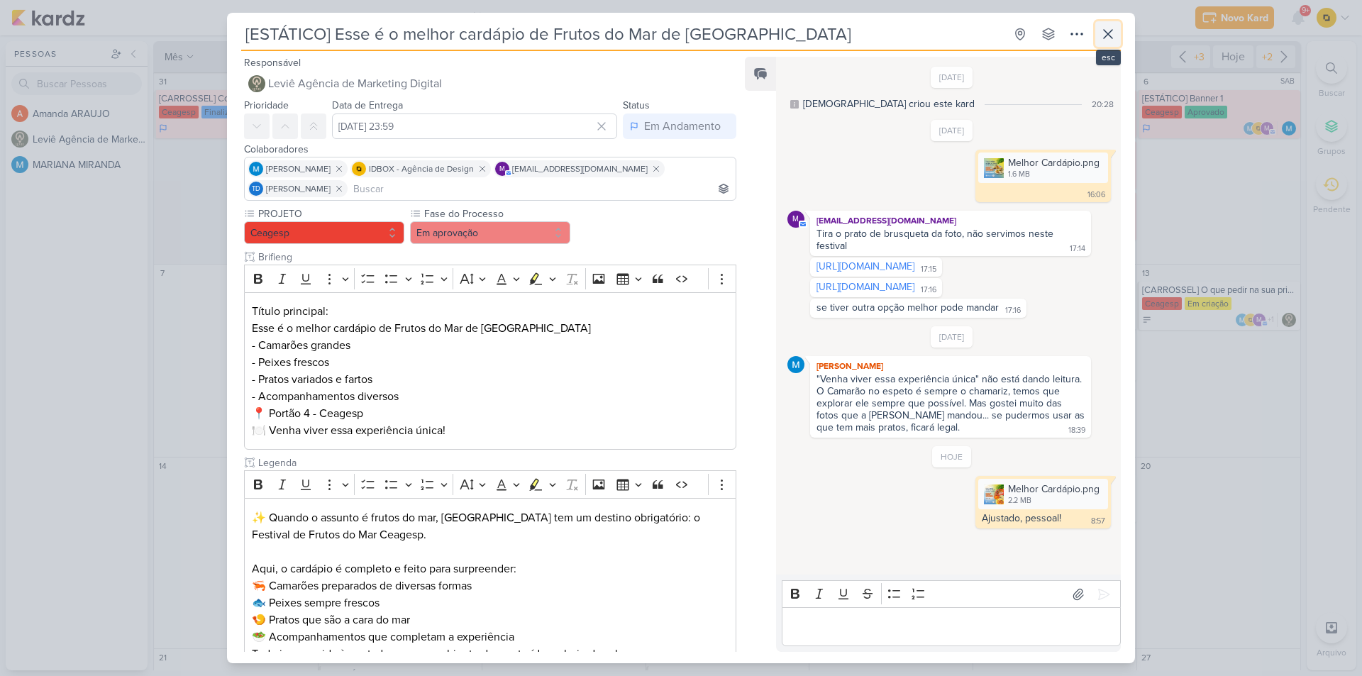
click at [1104, 37] on icon at bounding box center [1108, 34] width 9 height 9
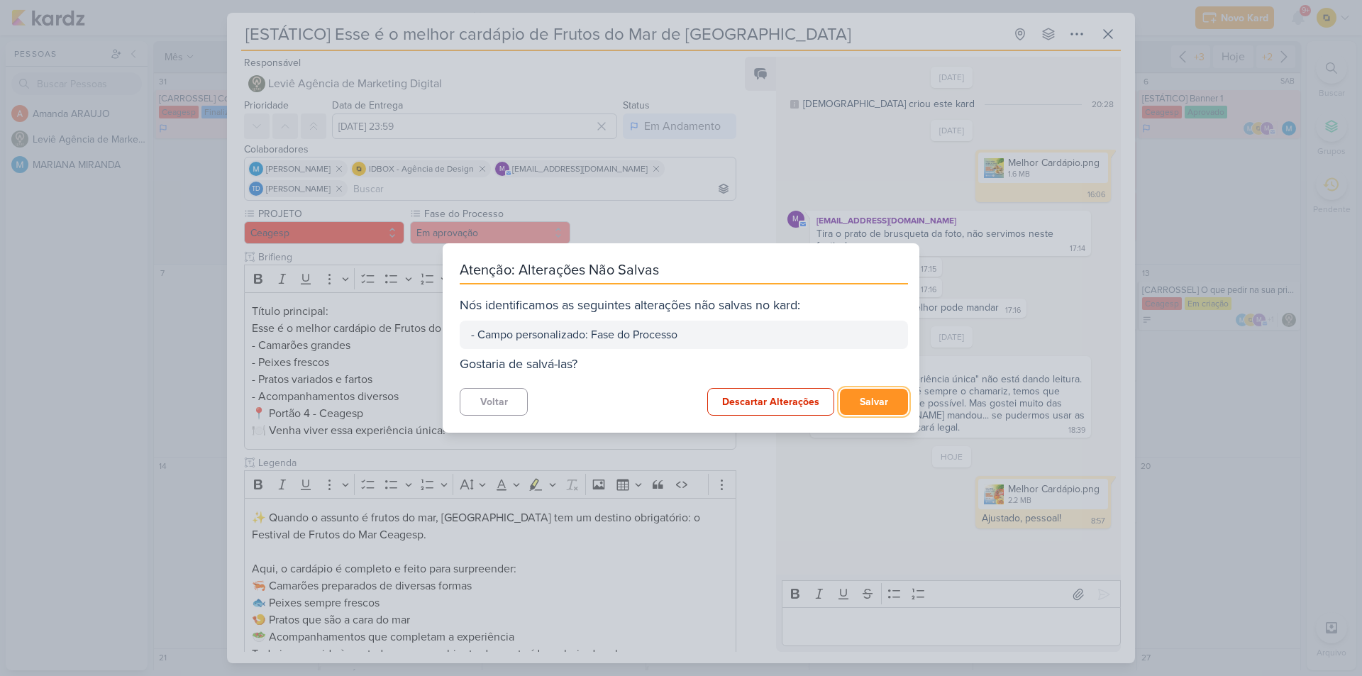
click at [875, 389] on button "Salvar" at bounding box center [874, 402] width 68 height 26
